Goal: Transaction & Acquisition: Purchase product/service

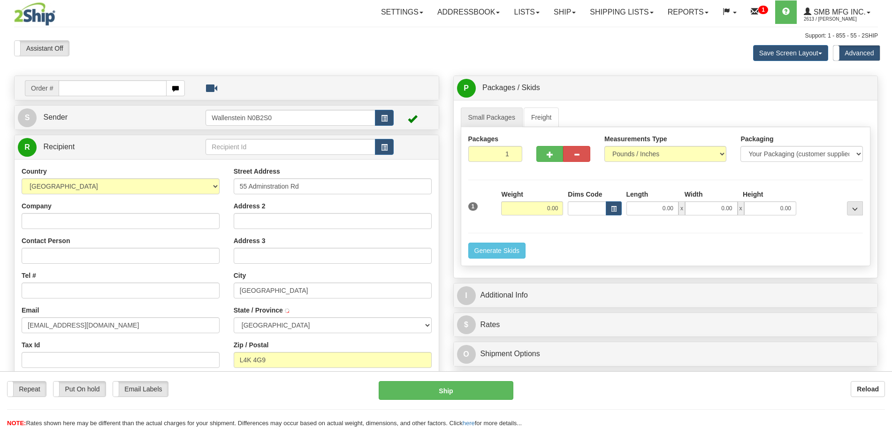
select select "ON"
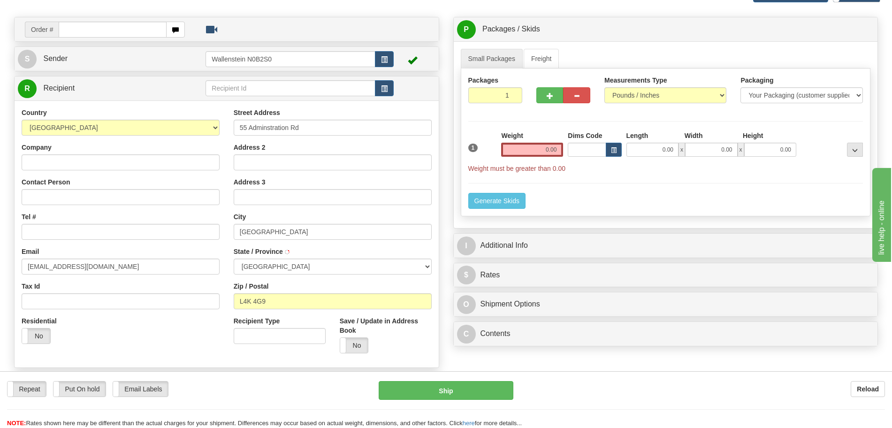
type input "CONCORD"
click at [68, 158] on input "Company" at bounding box center [121, 162] width 198 height 16
type input "test"
click at [57, 237] on input "Tel #" at bounding box center [121, 232] width 198 height 16
type input "[PHONE_NUMBER]"
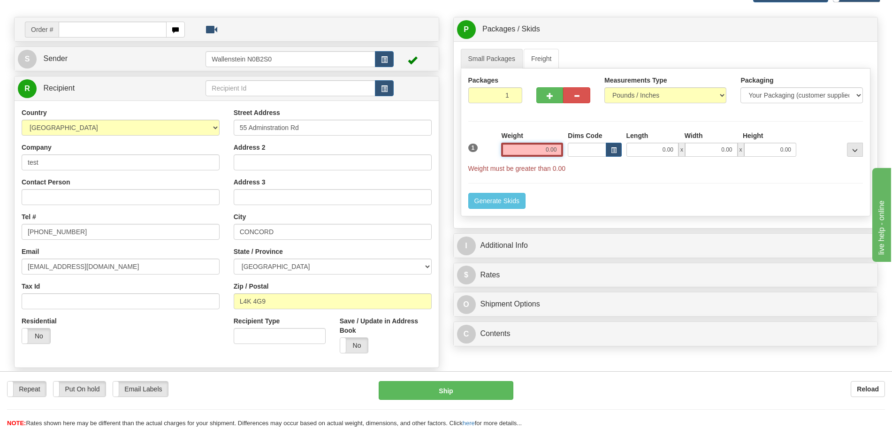
drag, startPoint x: 536, startPoint y: 150, endPoint x: 565, endPoint y: 152, distance: 29.2
click at [565, 152] on div "1 Weight 0.00 Dims Code 0.00" at bounding box center [666, 152] width 400 height 42
click at [532, 58] on link "Freight" at bounding box center [542, 59] width 36 height 20
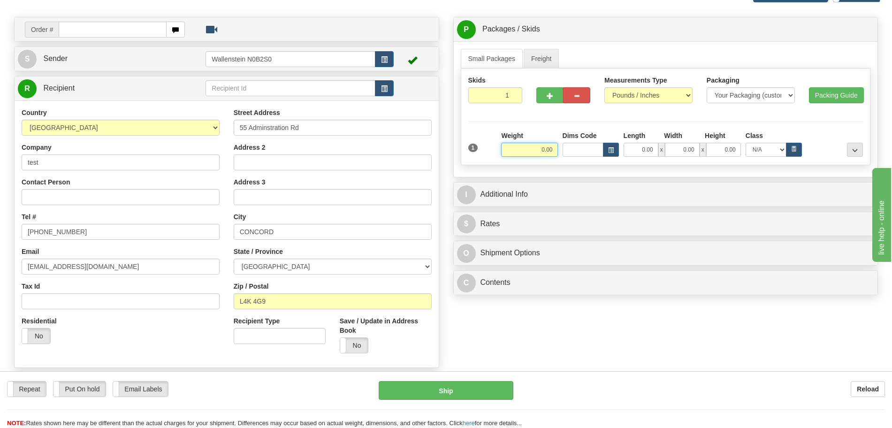
drag, startPoint x: 522, startPoint y: 149, endPoint x: 571, endPoint y: 147, distance: 48.3
click at [569, 148] on div "Weight 0.00 Dims Code Length Width" at bounding box center [682, 144] width 366 height 26
click button "Delete" at bounding box center [0, 0] width 0 height 0
type input "1.00"
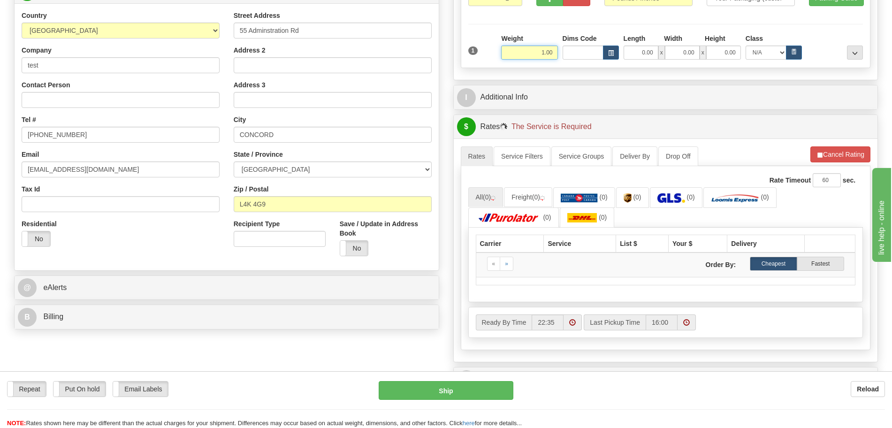
scroll to position [176, 0]
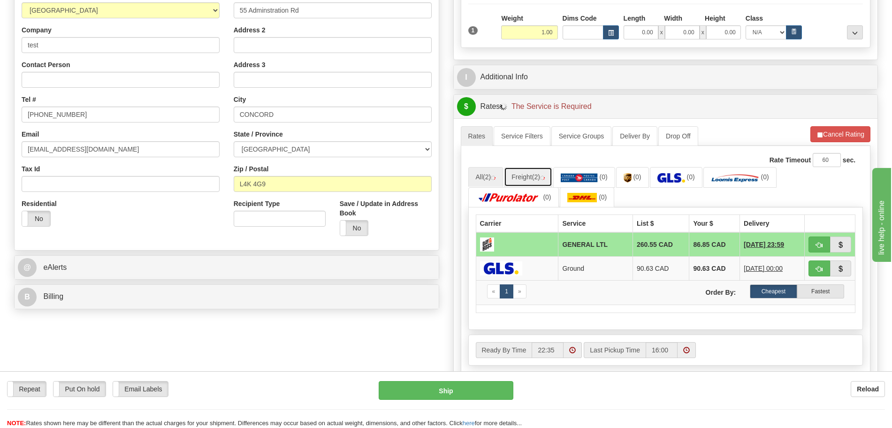
click at [545, 179] on img at bounding box center [542, 177] width 5 height 5
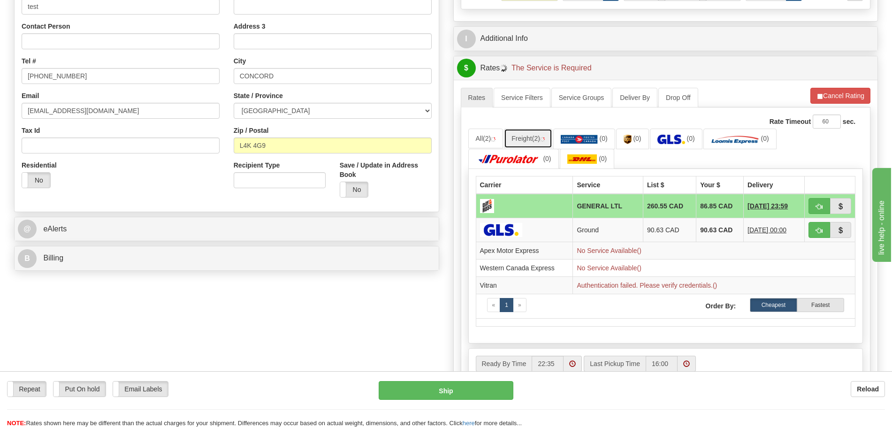
scroll to position [235, 0]
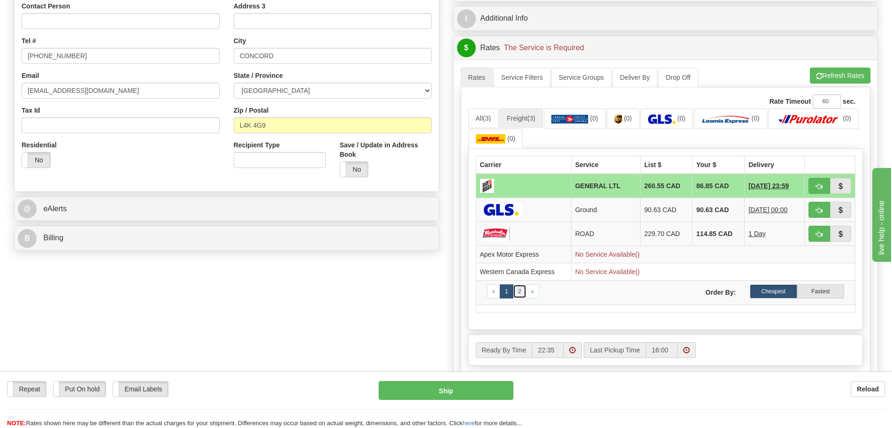
click at [516, 292] on link "2" at bounding box center [520, 291] width 14 height 14
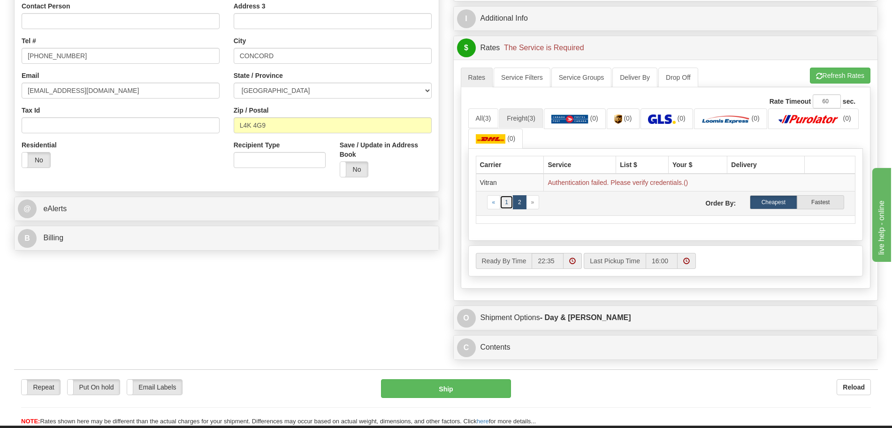
click at [511, 203] on link "1" at bounding box center [507, 202] width 14 height 14
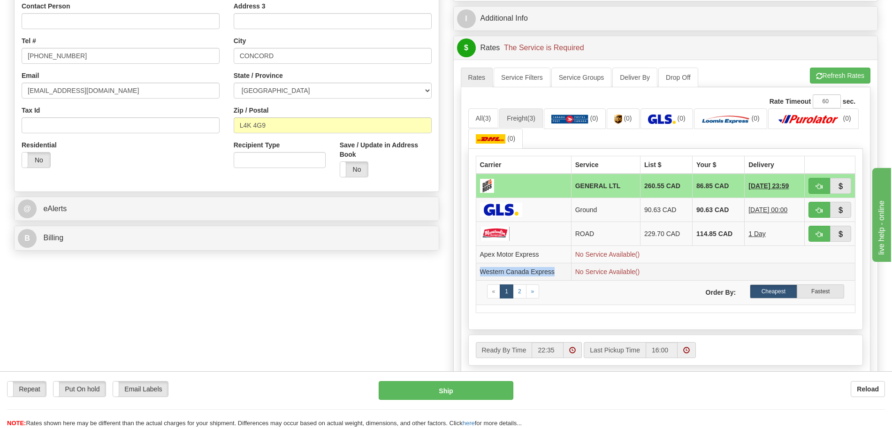
drag, startPoint x: 479, startPoint y: 272, endPoint x: 555, endPoint y: 276, distance: 75.6
click at [555, 276] on td "Western Canada Express" at bounding box center [523, 271] width 95 height 17
drag, startPoint x: 638, startPoint y: 253, endPoint x: 563, endPoint y: 248, distance: 74.3
click at [563, 248] on tr "Apex Motor Express No Service Available()" at bounding box center [666, 254] width 380 height 17
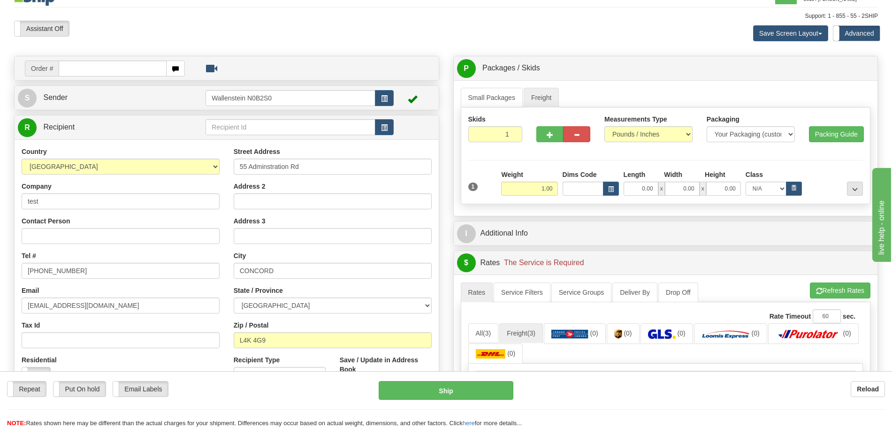
scroll to position [0, 0]
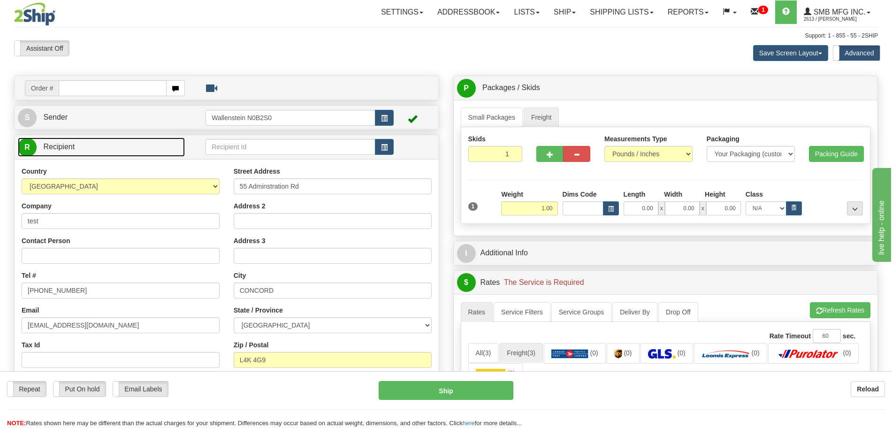
click at [172, 151] on link "R Recipient" at bounding box center [101, 146] width 167 height 19
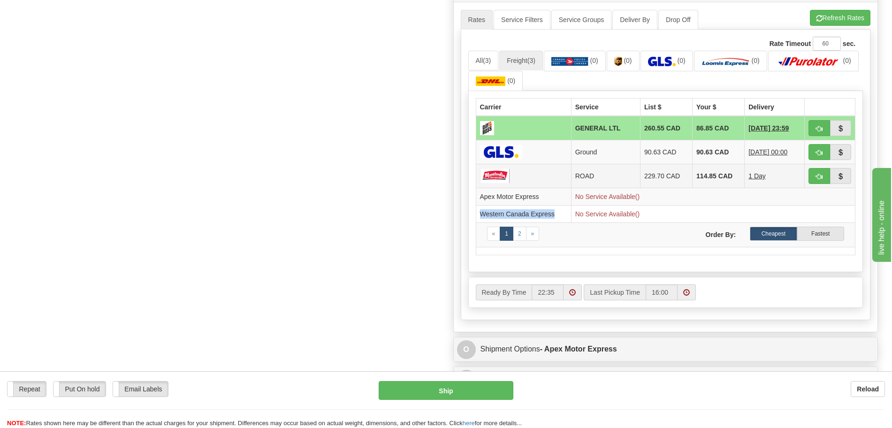
scroll to position [293, 0]
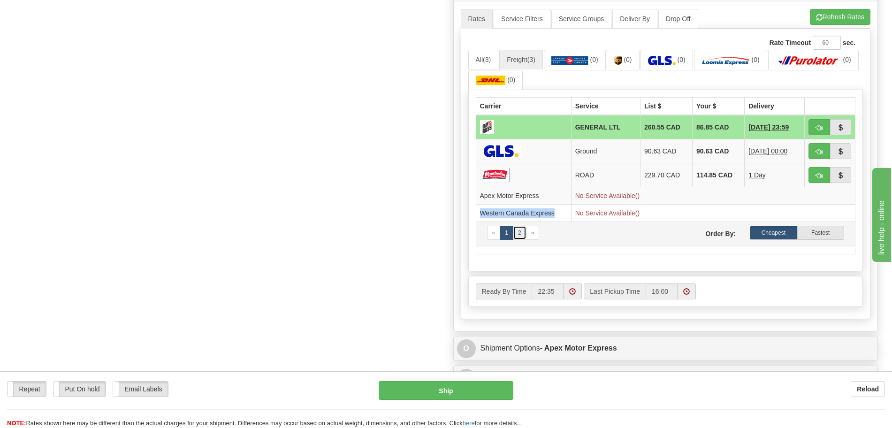
click at [520, 232] on link "2" at bounding box center [520, 233] width 14 height 14
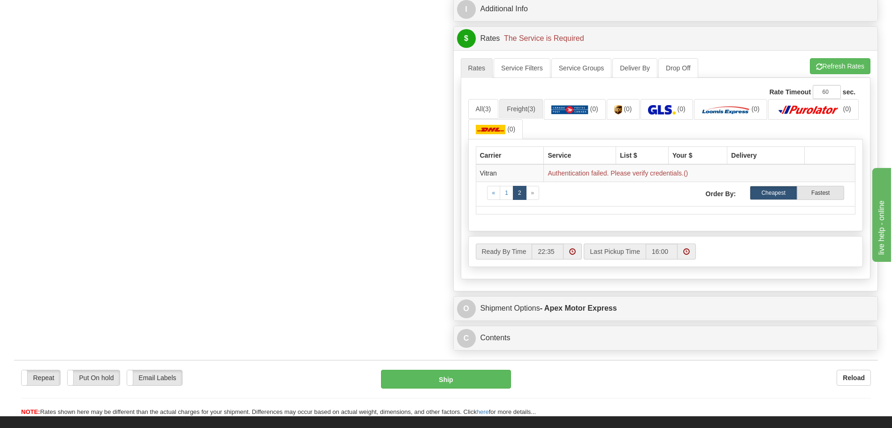
scroll to position [176, 0]
